Goal: Navigation & Orientation: Find specific page/section

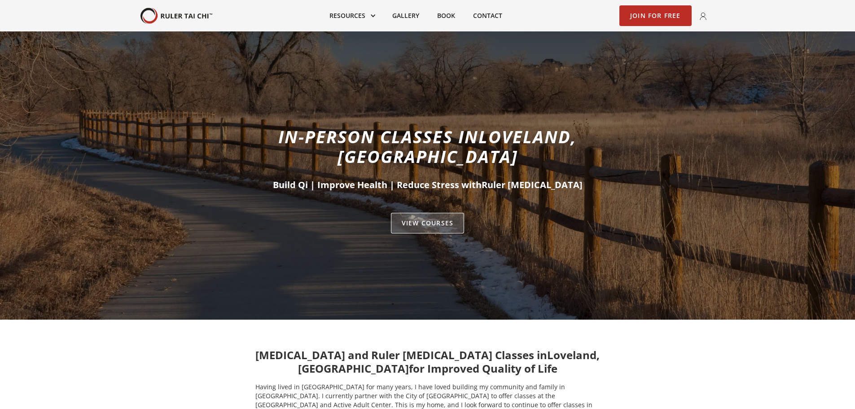
click at [436, 213] on link "VIEW Courses" at bounding box center [427, 223] width 73 height 21
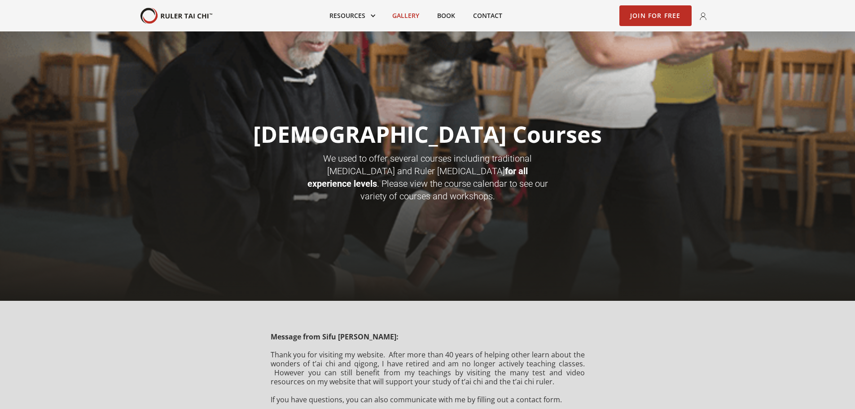
click at [408, 17] on link "Gallery" at bounding box center [405, 16] width 45 height 20
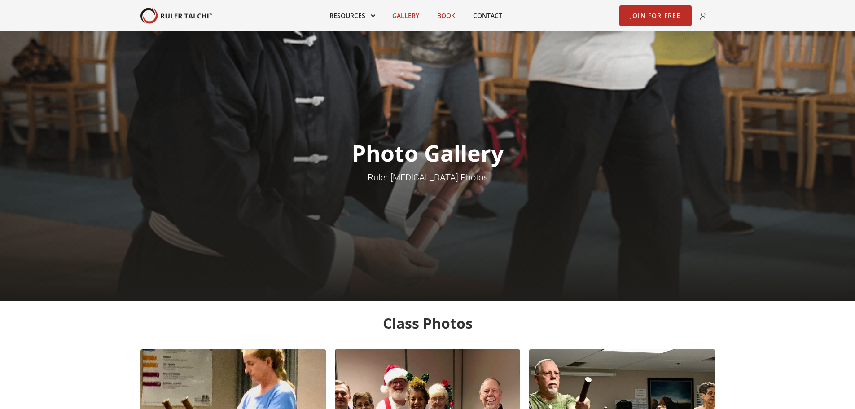
click at [448, 12] on link "Book" at bounding box center [446, 16] width 36 height 20
